Goal: Information Seeking & Learning: Learn about a topic

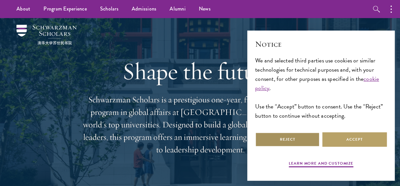
click at [294, 144] on button "Reject" at bounding box center [287, 139] width 64 height 15
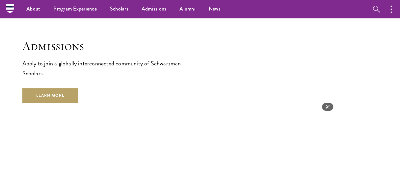
scroll to position [1028, 0]
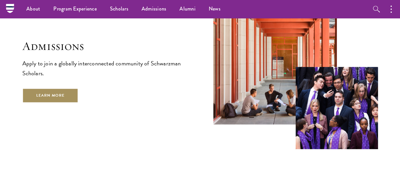
click at [63, 88] on link "Learn More" at bounding box center [50, 95] width 56 height 15
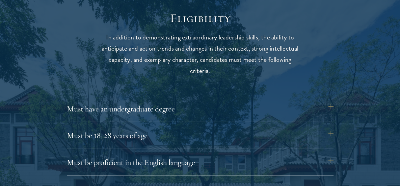
scroll to position [843, 0]
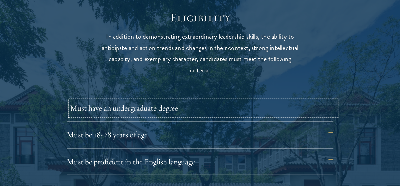
click at [187, 110] on button "Must have an undergraduate degree" at bounding box center [203, 108] width 266 height 16
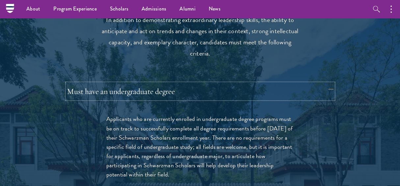
scroll to position [753, 0]
